Goal: Find specific page/section: Find specific page/section

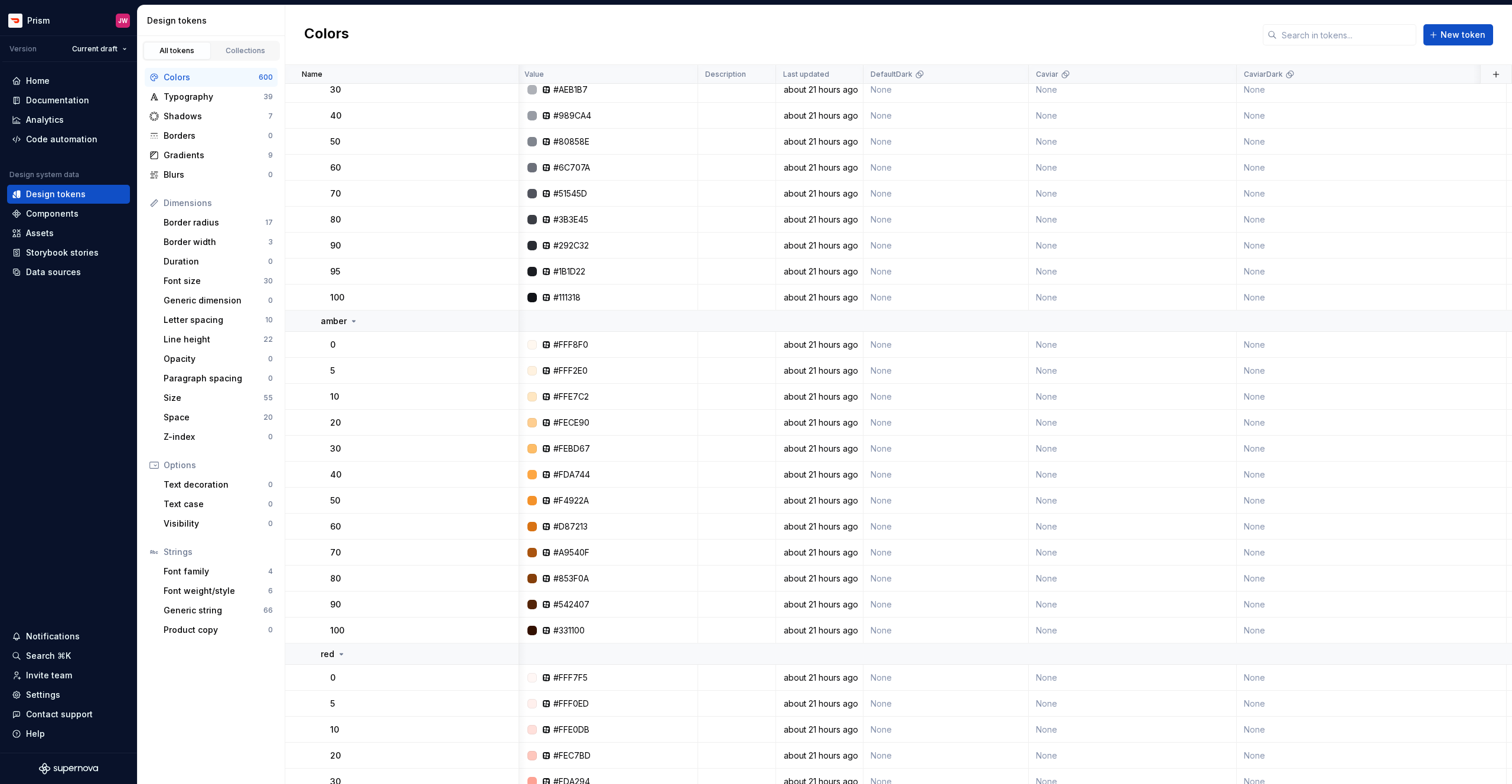
scroll to position [0, 2]
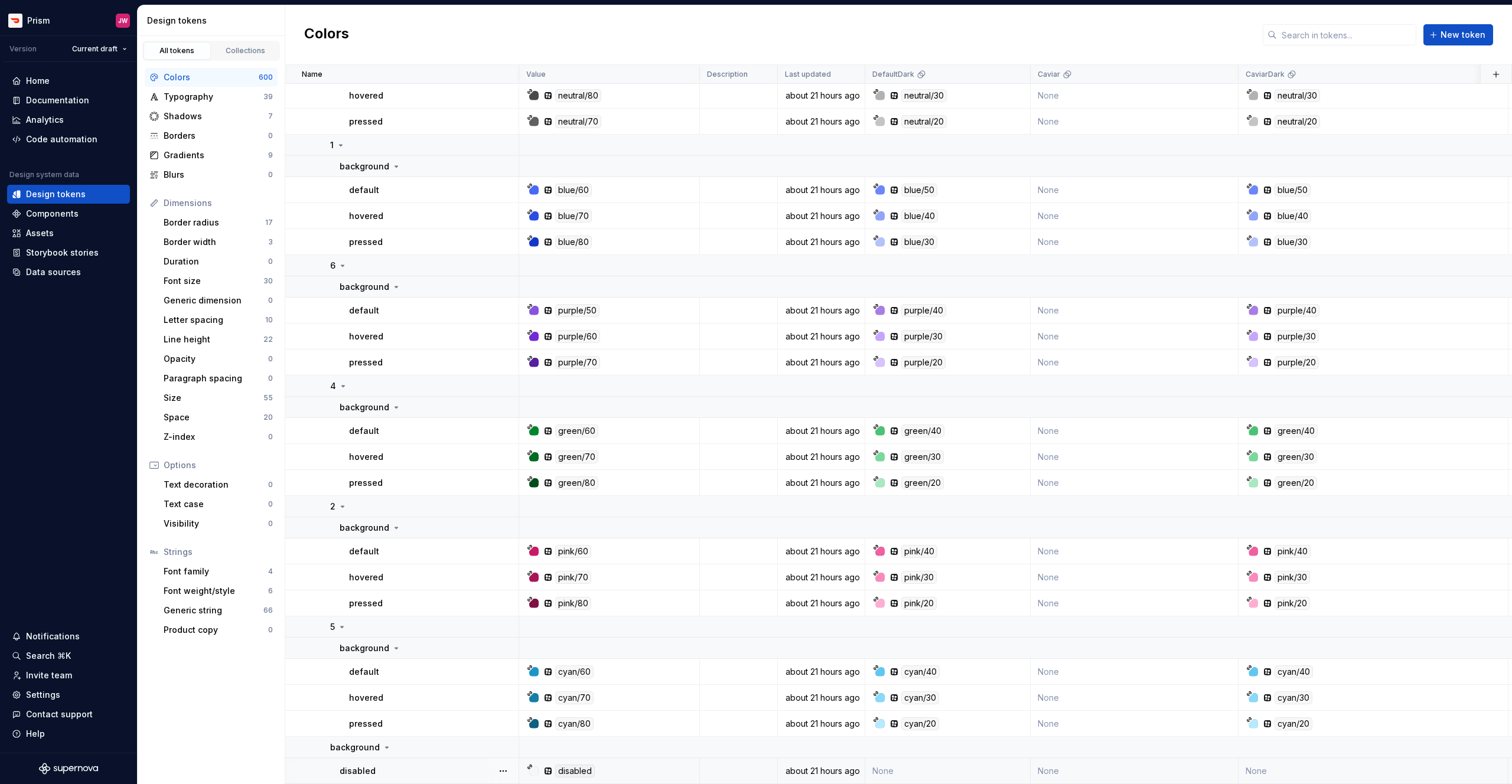
scroll to position [18228, 0]
